Goal: Use online tool/utility: Utilize a website feature to perform a specific function

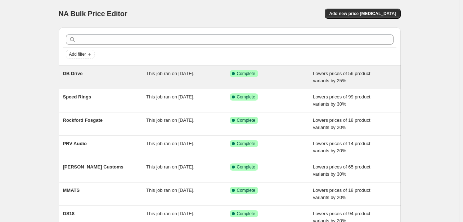
click at [157, 88] on div "DB Drive This job ran on October 9, 2025. Success Complete Complete Lowers pric…" at bounding box center [230, 77] width 342 height 23
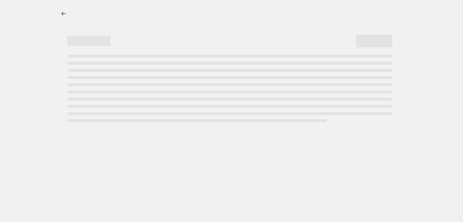
select select "percentage"
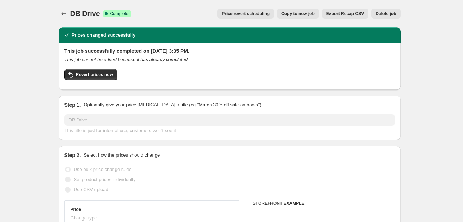
select select "vendor"
click at [109, 72] on button "Revert prices now" at bounding box center [90, 75] width 53 height 12
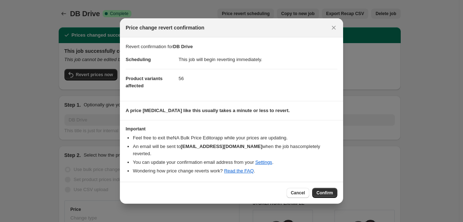
click at [338, 196] on div "Cancel Confirm" at bounding box center [231, 193] width 223 height 22
click at [329, 194] on span "Confirm" at bounding box center [324, 193] width 17 height 6
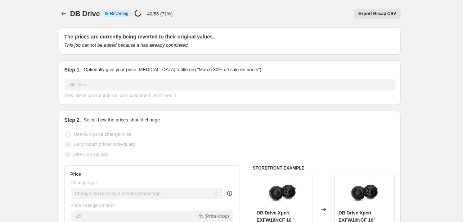
select select "percentage"
select select "vendor"
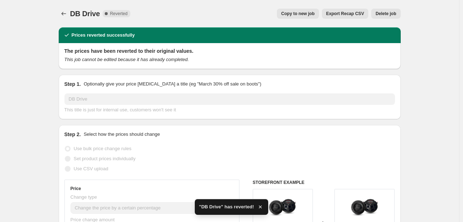
click at [312, 18] on button "Copy to new job" at bounding box center [298, 14] width 42 height 10
select select "percentage"
select select "vendor"
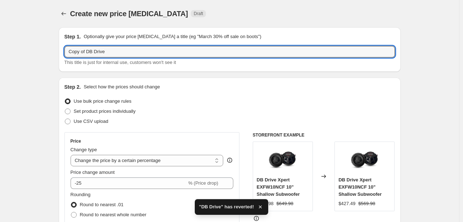
drag, startPoint x: 87, startPoint y: 52, endPoint x: 56, endPoint y: 45, distance: 31.5
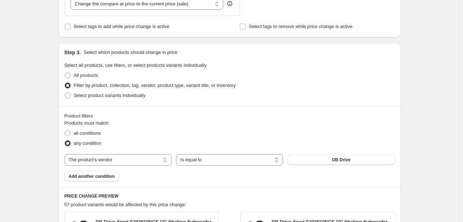
scroll to position [294, 0]
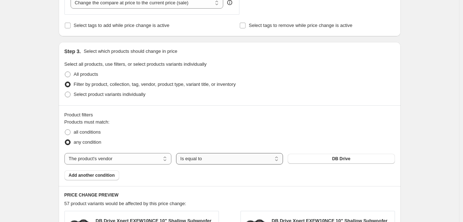
type input "DB Drive"
click at [206, 159] on select "Is equal to Is not equal to" at bounding box center [229, 159] width 107 height 12
click at [200, 158] on select "Is equal to Is not equal to" at bounding box center [229, 159] width 107 height 12
select select "equal"
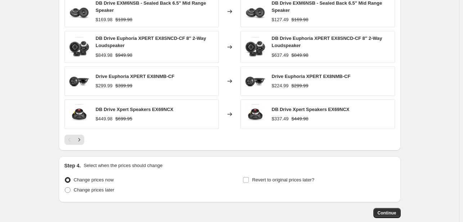
scroll to position [582, 0]
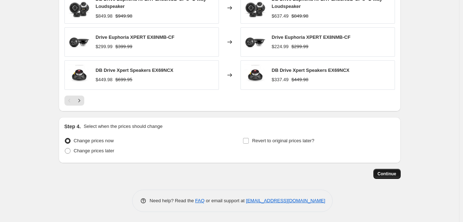
click at [387, 175] on span "Continue" at bounding box center [387, 174] width 19 height 6
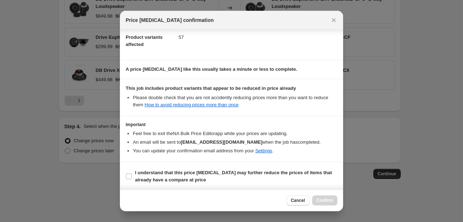
scroll to position [80, 0]
click at [232, 174] on b "I understand that this price change job may further reduce the prices of items …" at bounding box center [233, 176] width 197 height 13
click at [132, 174] on input "I understand that this price change job may further reduce the prices of items …" at bounding box center [129, 176] width 6 height 6
checkbox input "true"
click at [320, 199] on span "Confirm" at bounding box center [324, 201] width 17 height 6
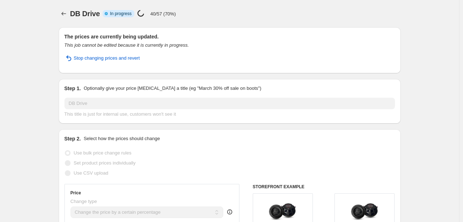
select select "percentage"
select select "vendor"
